Goal: Navigation & Orientation: Find specific page/section

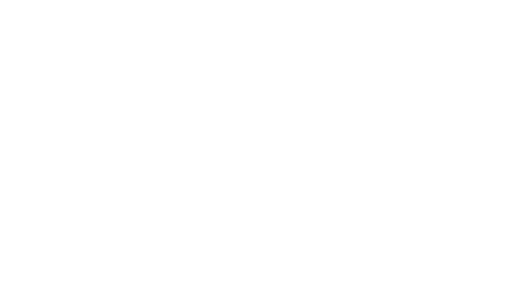
scroll to position [26, 0]
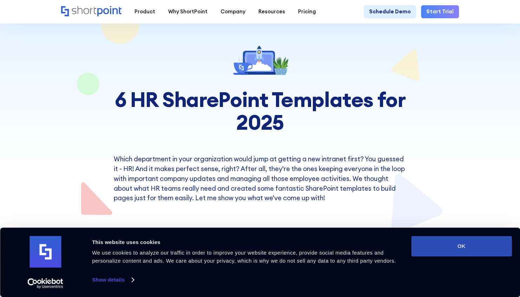
click at [495, 256] on button "OK" at bounding box center [461, 246] width 100 height 20
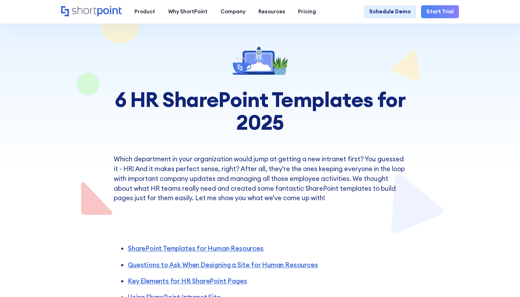
scroll to position [0, 0]
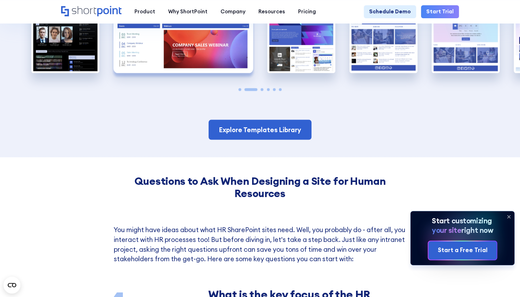
scroll to position [597, 0]
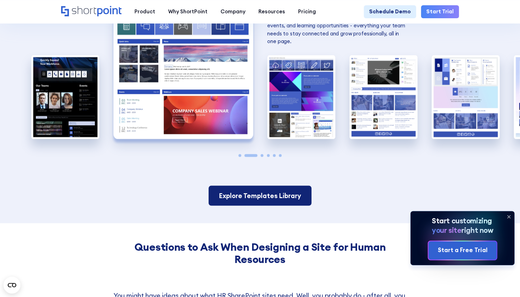
click at [255, 203] on link "Explore Templates Library" at bounding box center [260, 196] width 103 height 20
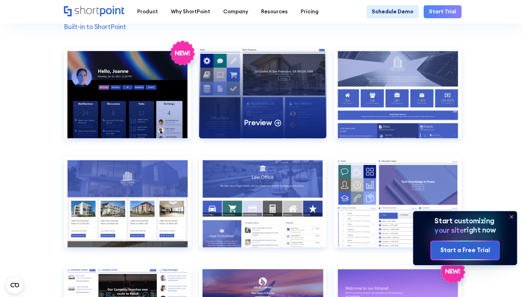
scroll to position [588, 0]
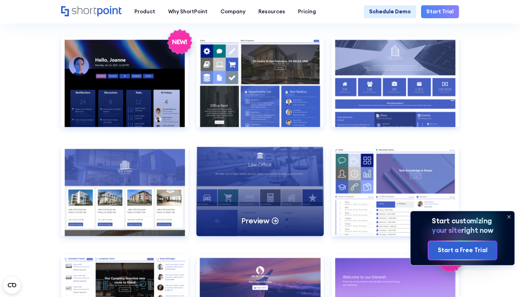
click at [207, 168] on div "Preview" at bounding box center [259, 190] width 127 height 91
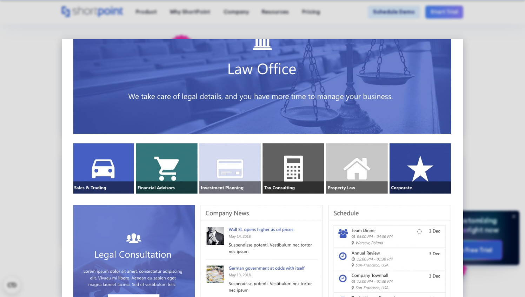
scroll to position [0, 0]
